Goal: Task Accomplishment & Management: Use online tool/utility

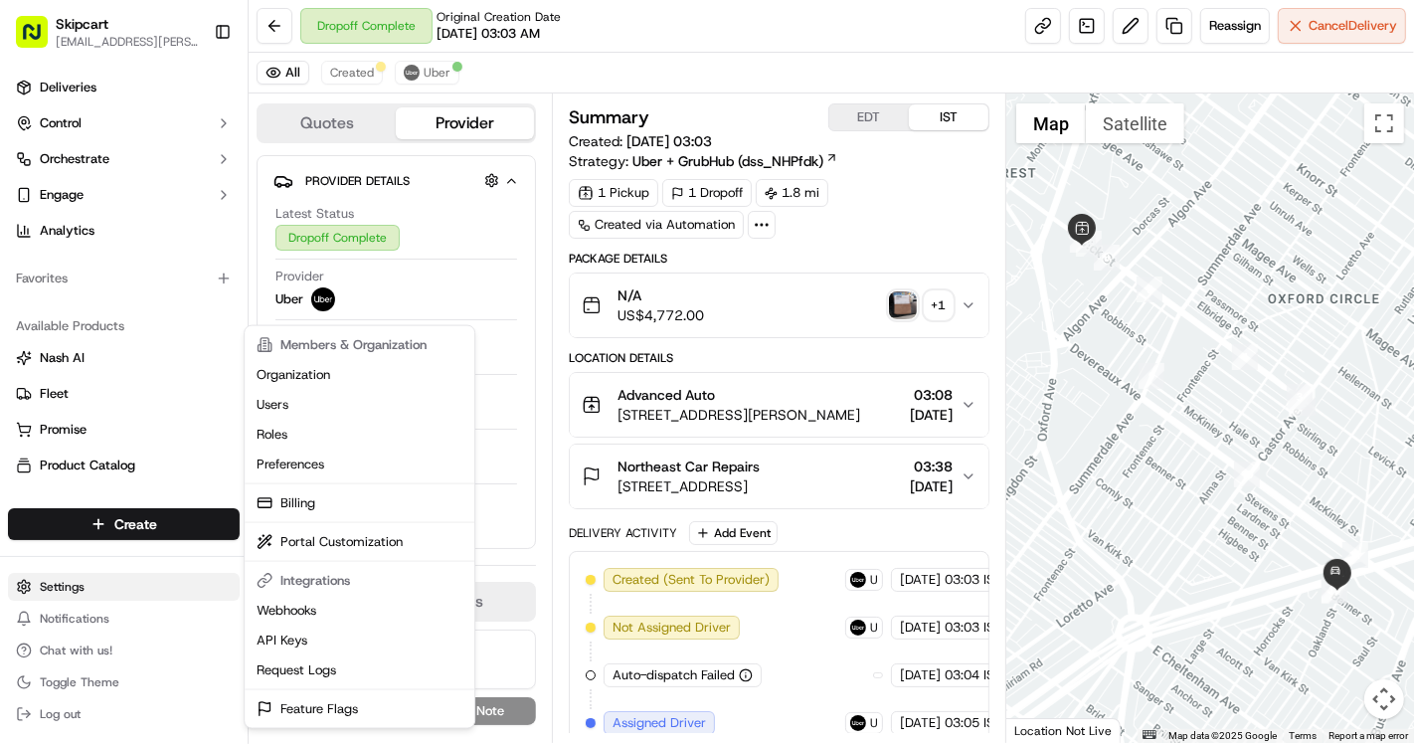
click at [73, 587] on html "Skipcart [EMAIL_ADDRESS][PERSON_NAME][DOMAIN_NAME] Toggle Sidebar Deliveries Co…" at bounding box center [707, 372] width 1414 height 744
click at [312, 663] on link "Request Logs" at bounding box center [360, 670] width 222 height 30
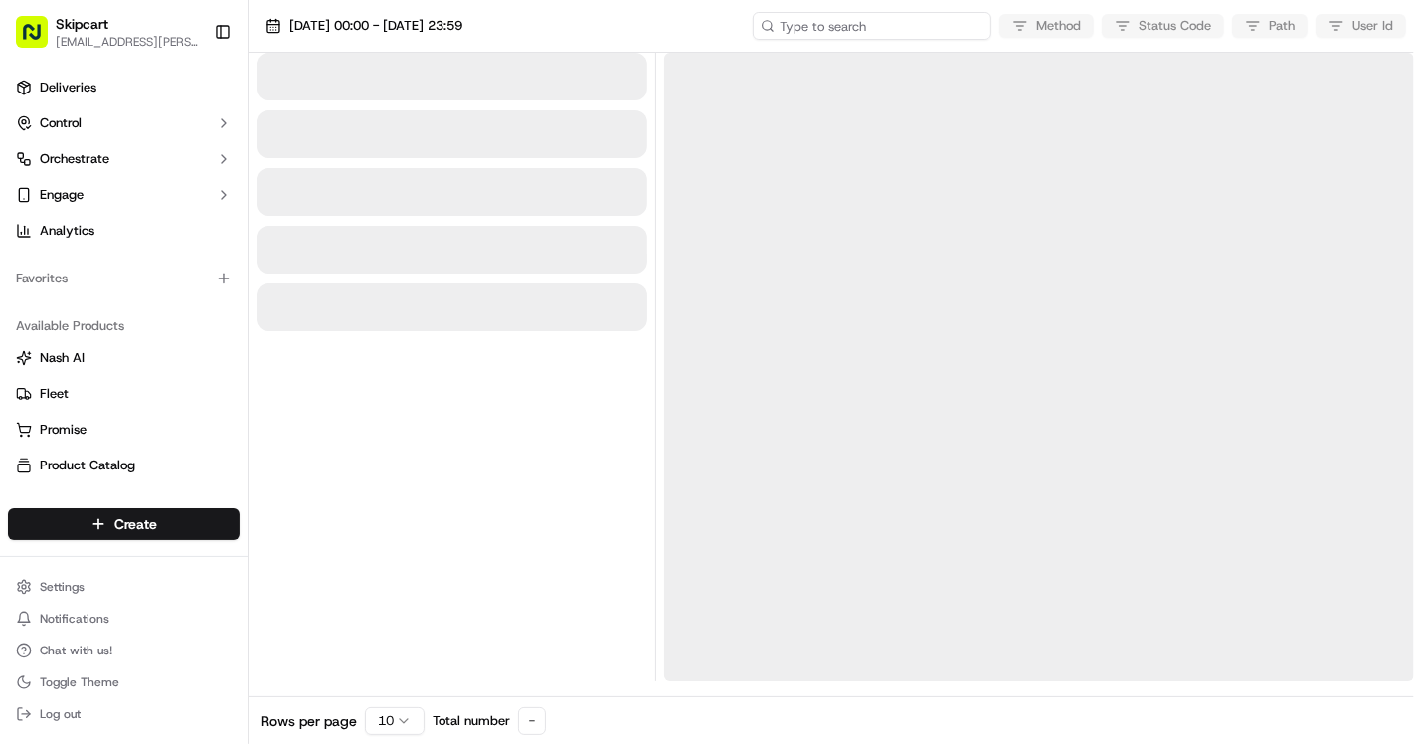
click at [873, 36] on input at bounding box center [872, 26] width 239 height 28
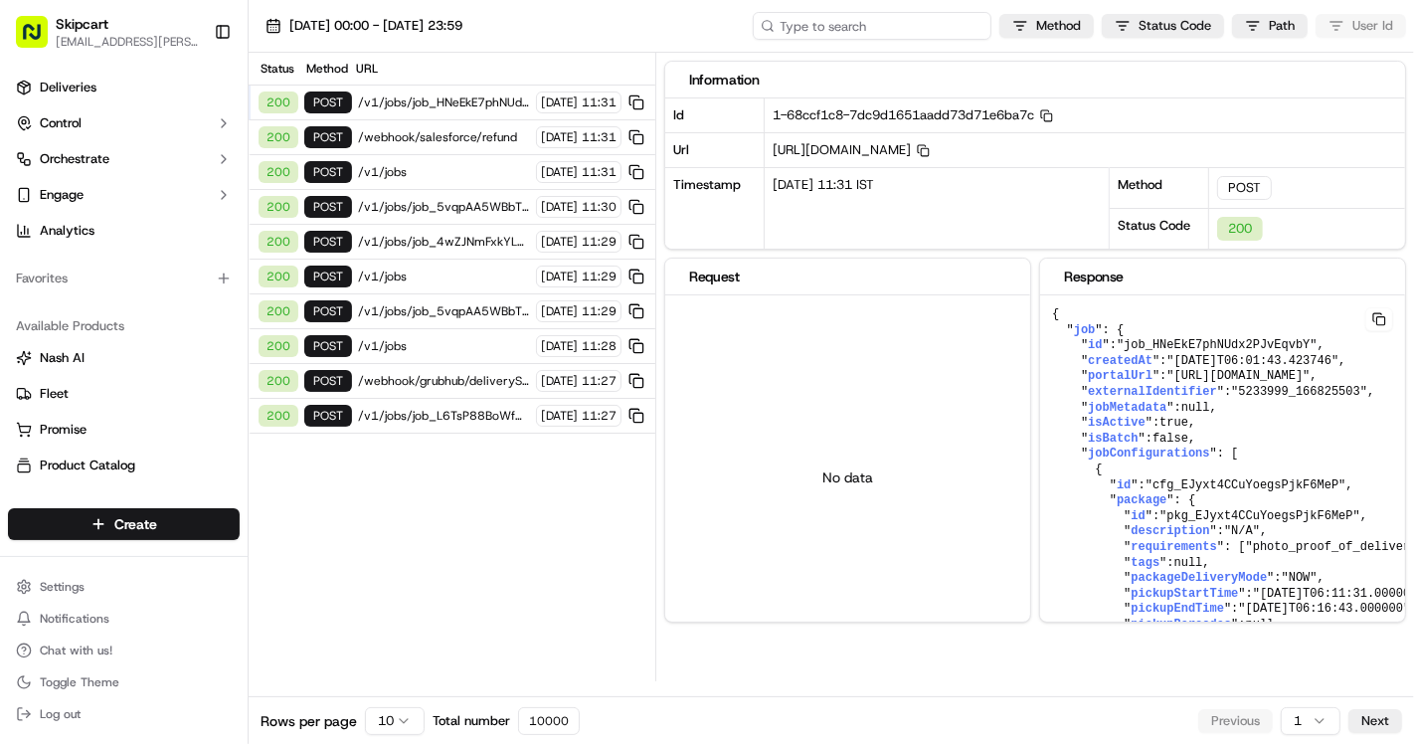
paste input "job_TYKjaLmQ7oMeRLwUEwVEtX"
type input "job_TYKjaLmQ7oMeRLwUEwVEtX"
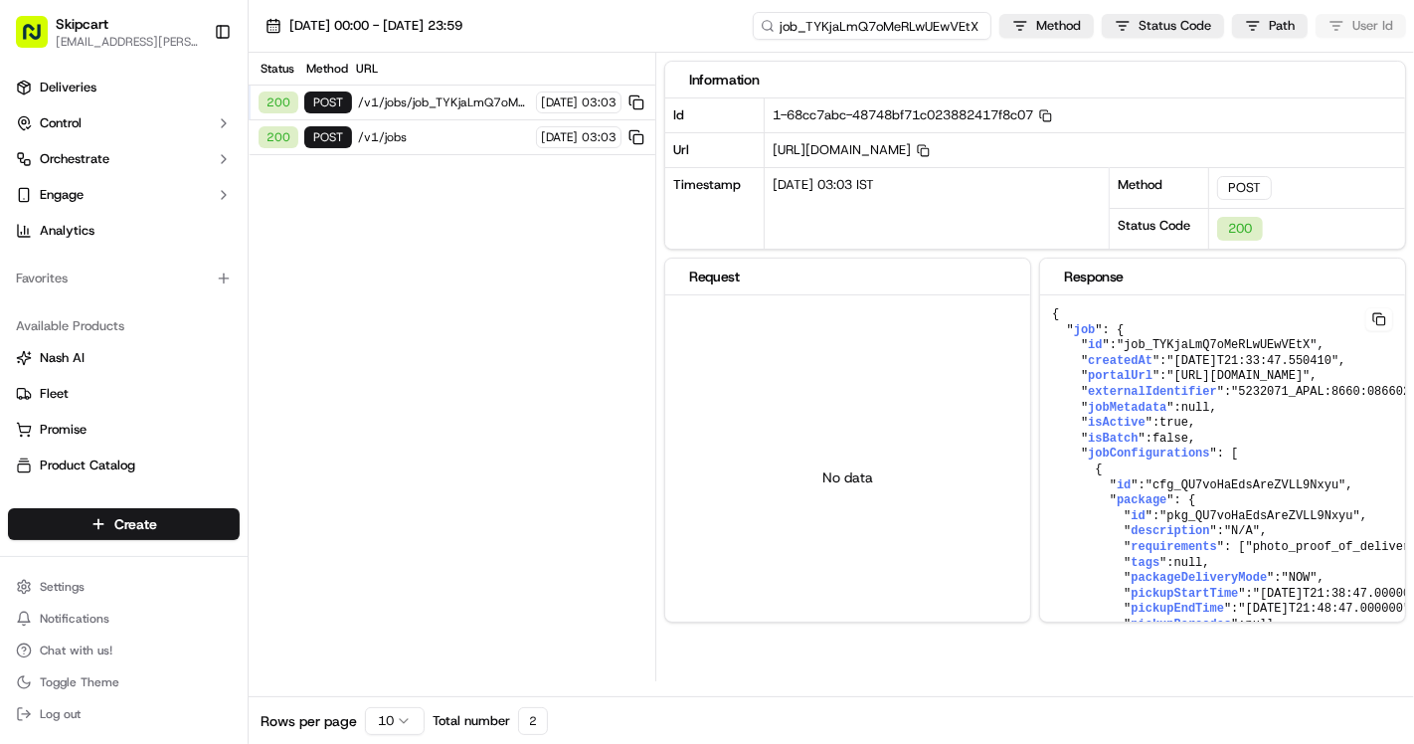
click at [932, 16] on input "job_TYKjaLmQ7oMeRLwUEwVEtX" at bounding box center [872, 26] width 239 height 28
paste input "ikAUJ2qcxcAXrp5yosmMFe"
type input "job_ikAUJ2qcxcAXrp5yosmMFe"
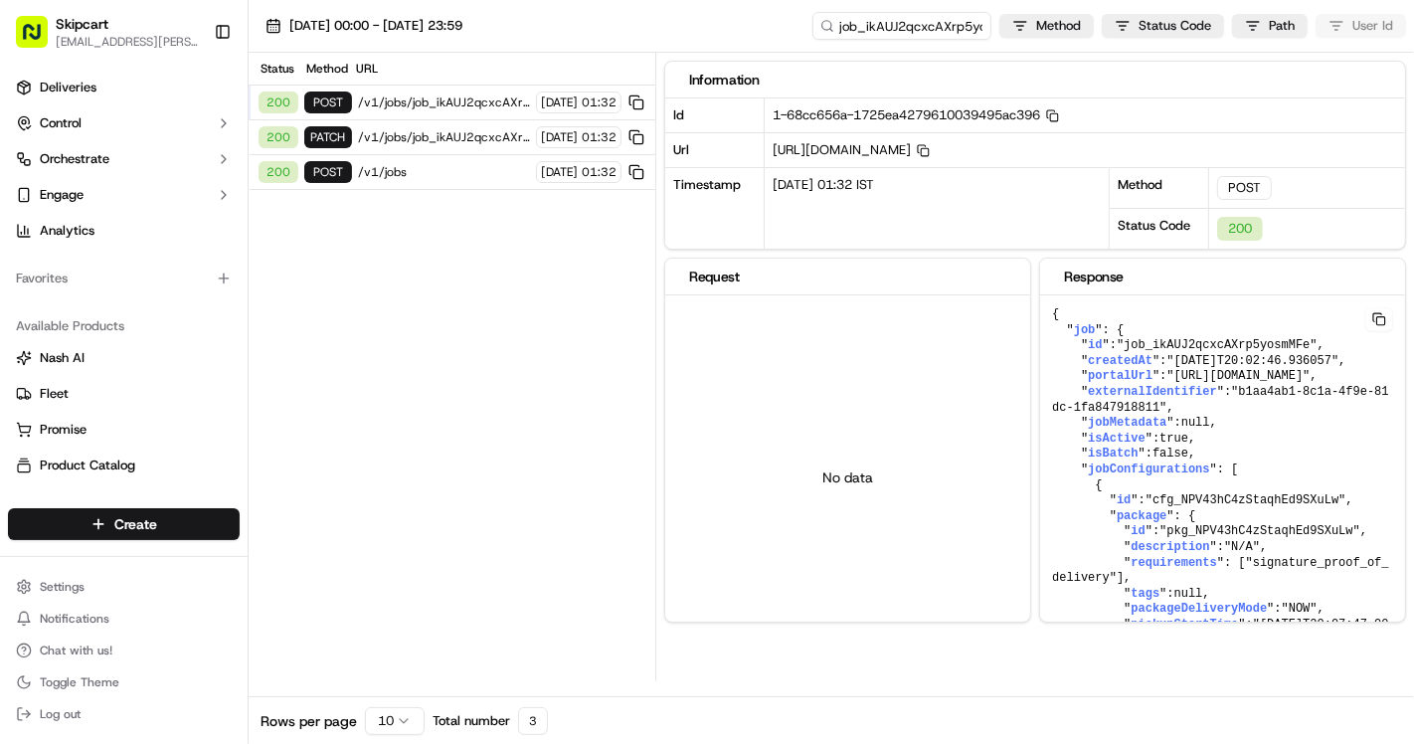
click at [423, 164] on span "/v1/jobs" at bounding box center [444, 172] width 172 height 16
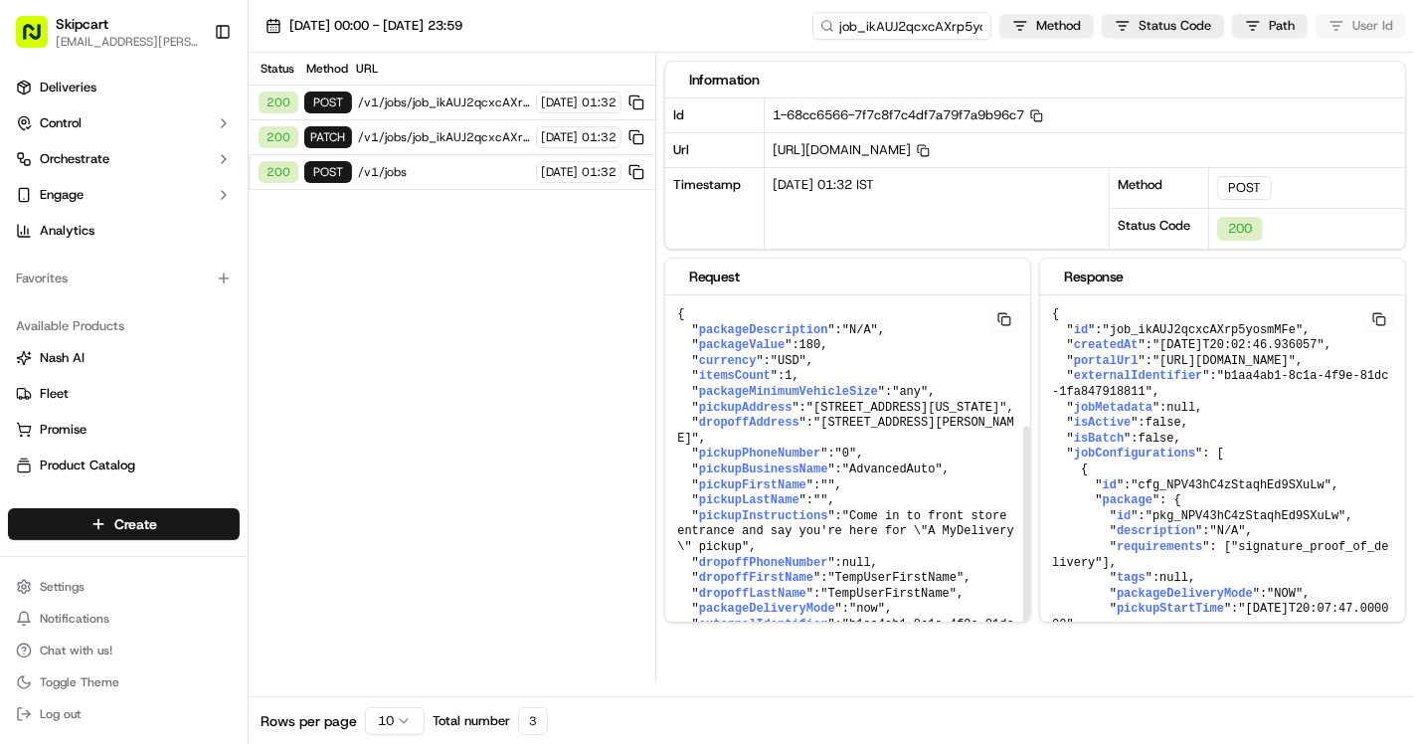
scroll to position [204, 0]
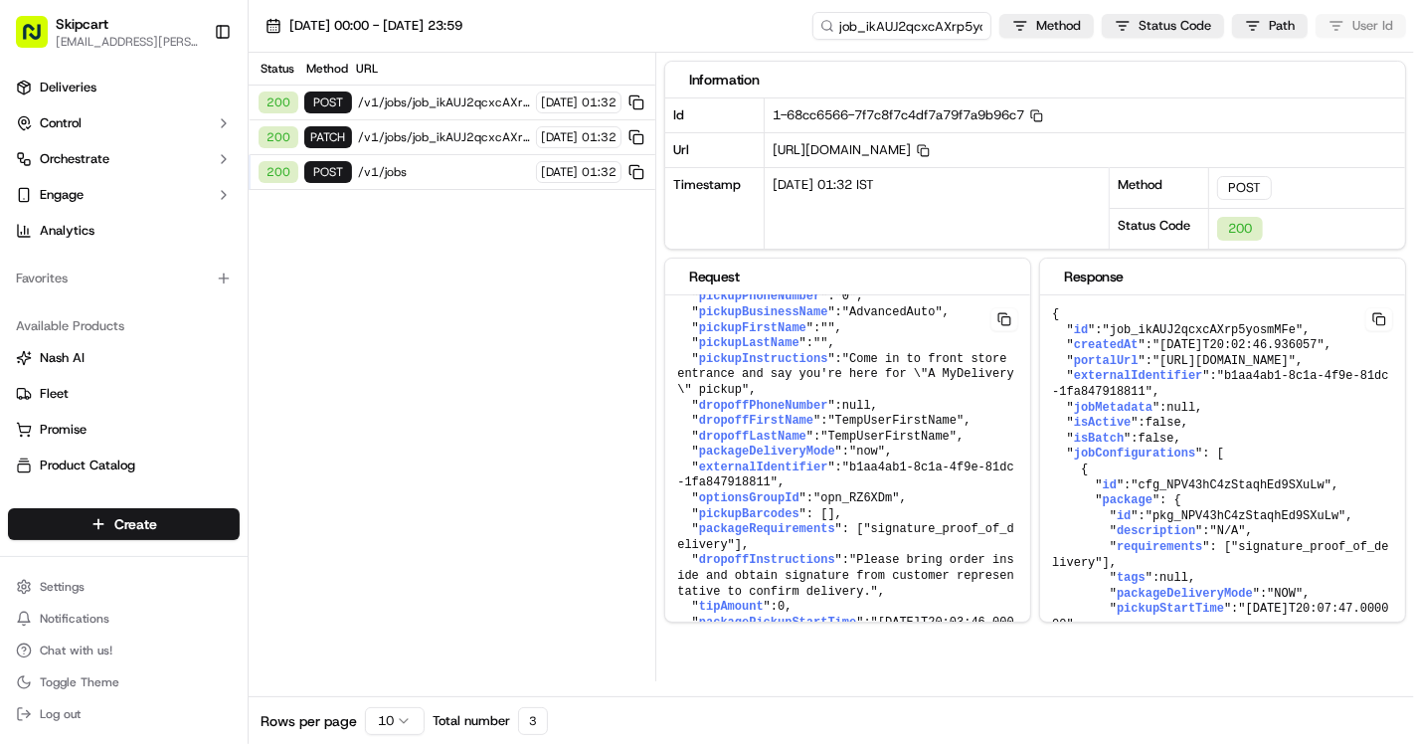
click at [457, 136] on span "/v1/jobs/job_ikAUJ2qcxcAXrp5yosmMFe" at bounding box center [444, 137] width 172 height 16
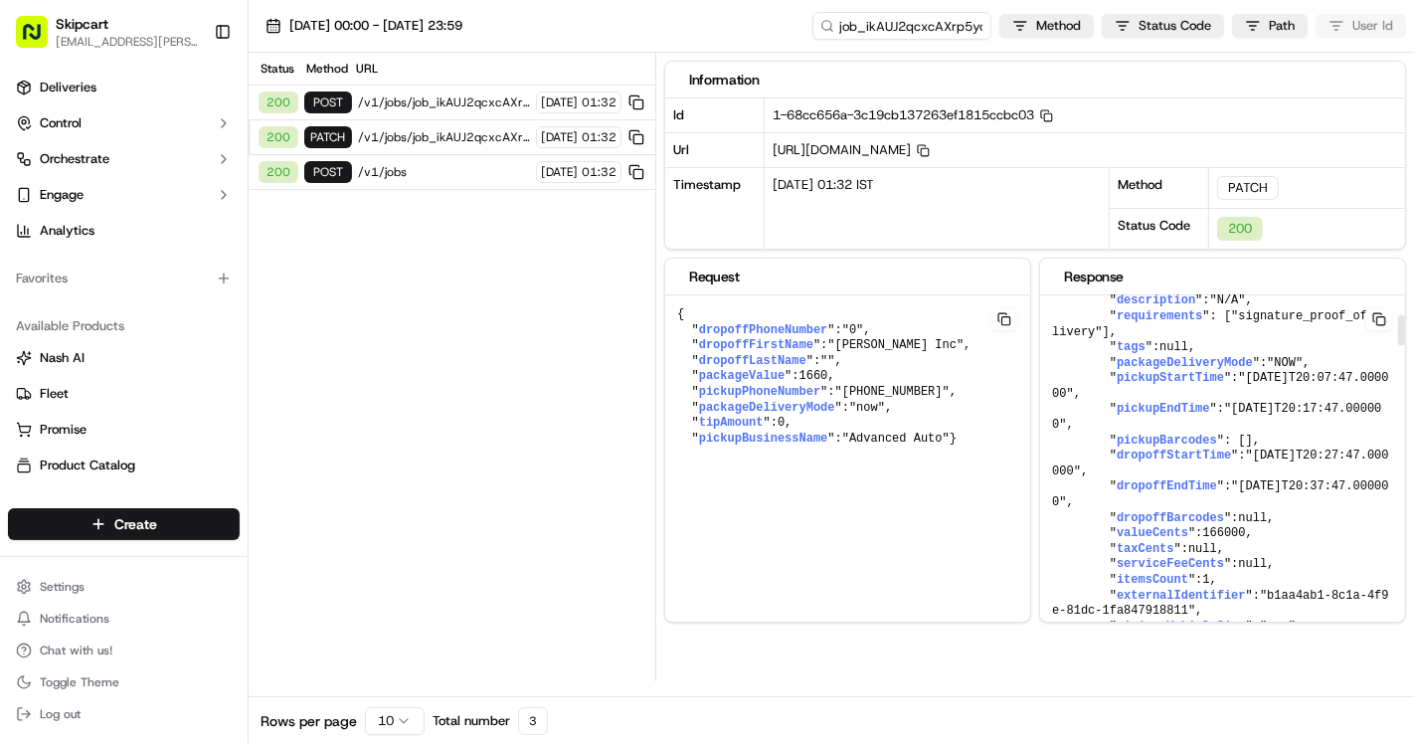
scroll to position [232, 0]
click at [453, 94] on span "/v1/jobs/job_ikAUJ2qcxcAXrp5yosmMFe/autodispatch" at bounding box center [444, 102] width 172 height 16
